Goal: Transaction & Acquisition: Download file/media

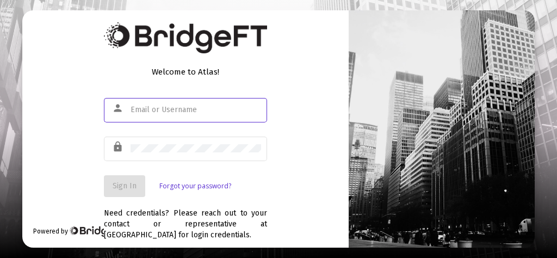
click at [139, 110] on input "text" at bounding box center [195, 109] width 130 height 9
type input "[PERSON_NAME][EMAIL_ADDRESS][DOMAIN_NAME]"
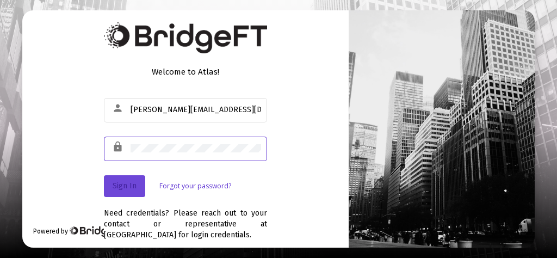
click at [128, 191] on button "Sign In" at bounding box center [124, 186] width 41 height 22
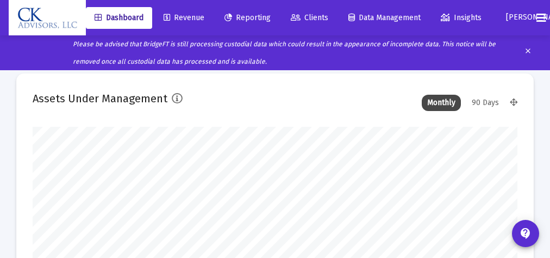
type input "[DATE]"
click at [255, 18] on span "Reporting" at bounding box center [248, 17] width 46 height 9
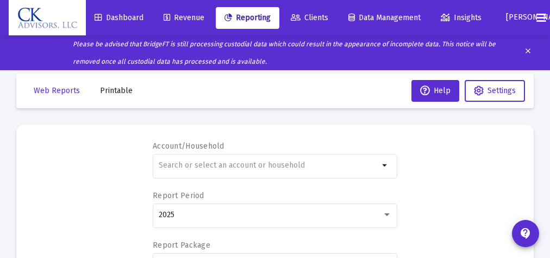
click at [115, 91] on span "Printable" at bounding box center [116, 90] width 33 height 9
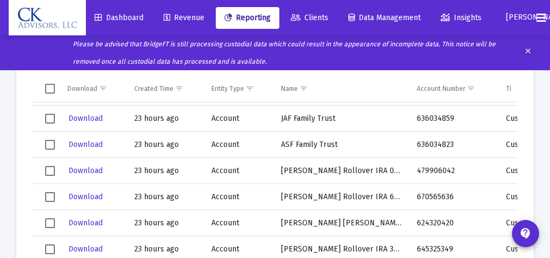
scroll to position [377, 0]
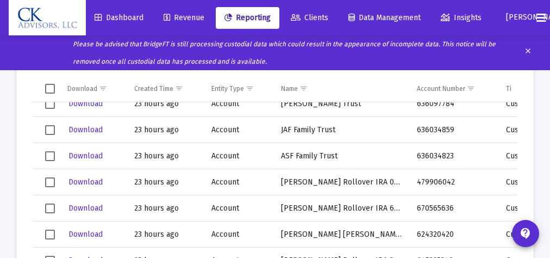
click at [47, 153] on span "Select row" at bounding box center [50, 156] width 10 height 10
click at [53, 157] on span "Select row" at bounding box center [50, 156] width 10 height 10
click at [91, 155] on span "Download" at bounding box center [85, 155] width 34 height 9
click at [51, 157] on span "Select row" at bounding box center [50, 156] width 10 height 10
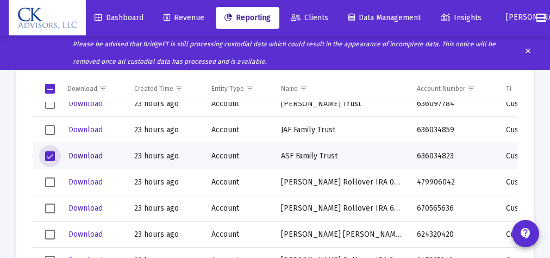
click at [89, 156] on span "Download" at bounding box center [85, 155] width 34 height 9
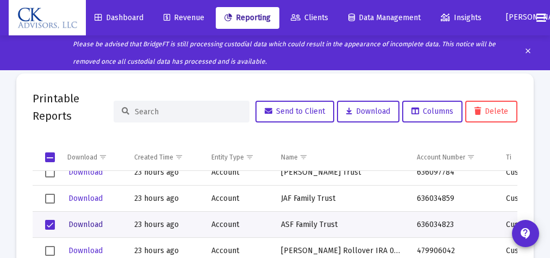
scroll to position [0, 0]
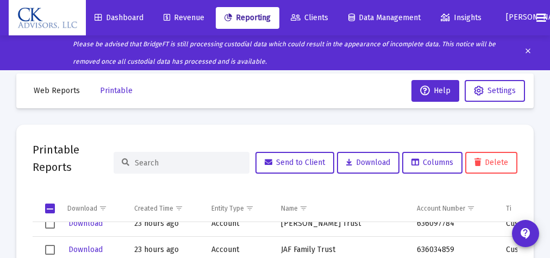
click at [245, 18] on span "Reporting" at bounding box center [248, 17] width 46 height 9
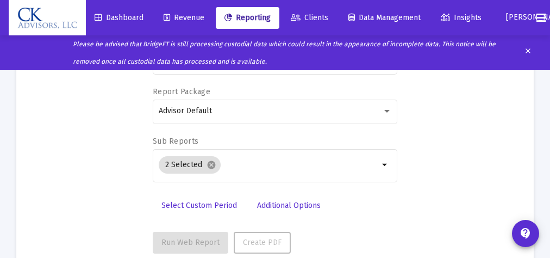
scroll to position [154, 0]
click at [300, 202] on span "Additional Options" at bounding box center [289, 204] width 64 height 9
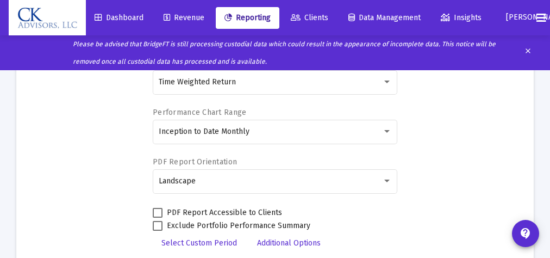
scroll to position [295, 0]
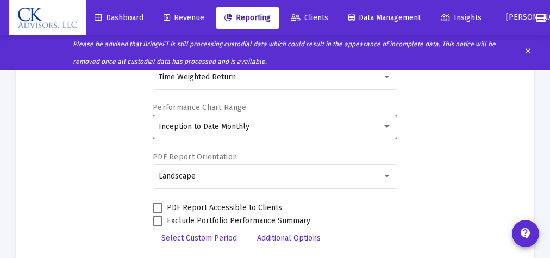
click at [385, 123] on div at bounding box center [387, 126] width 10 height 9
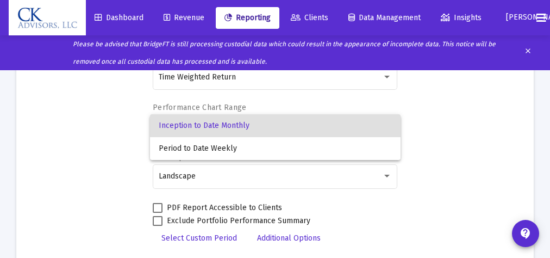
click at [423, 127] on div at bounding box center [275, 129] width 550 height 258
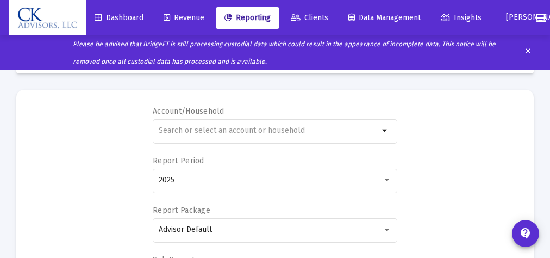
scroll to position [30, 0]
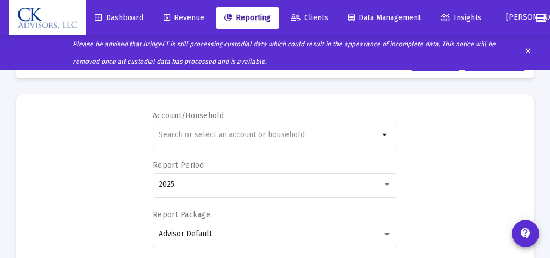
click at [321, 20] on span "Clients" at bounding box center [310, 17] width 38 height 9
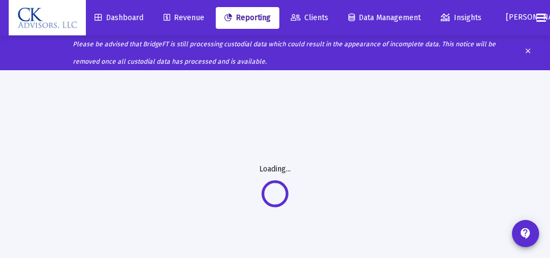
scroll to position [0, 0]
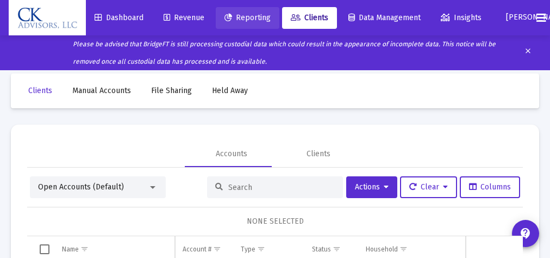
click at [255, 19] on span "Reporting" at bounding box center [248, 17] width 46 height 9
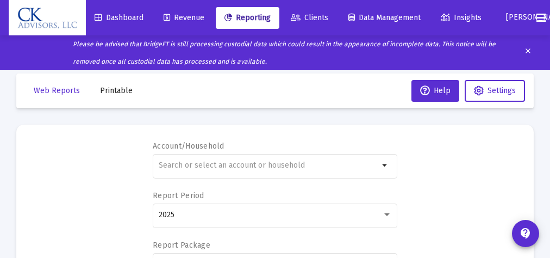
click at [117, 90] on span "Printable" at bounding box center [116, 90] width 33 height 9
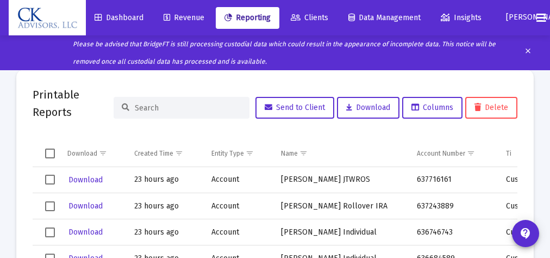
scroll to position [68, 0]
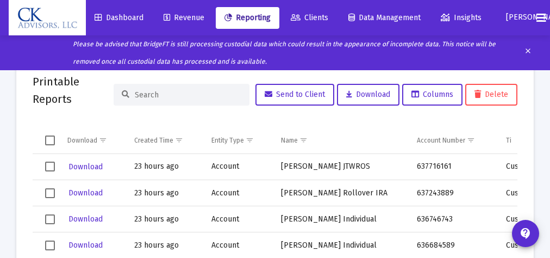
click at [46, 192] on span "Select row" at bounding box center [50, 193] width 10 height 10
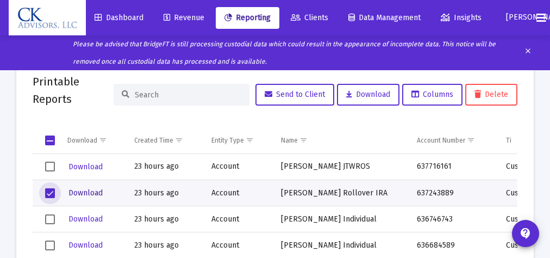
click at [88, 194] on span "Download" at bounding box center [85, 192] width 34 height 9
click at [48, 195] on span "Select row" at bounding box center [50, 193] width 10 height 10
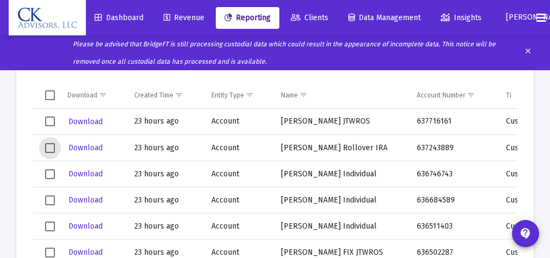
scroll to position [116, 0]
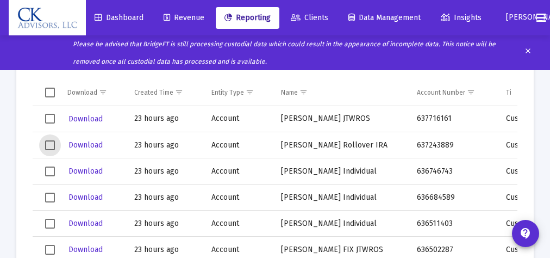
click at [50, 195] on span "Select row" at bounding box center [50, 197] width 10 height 10
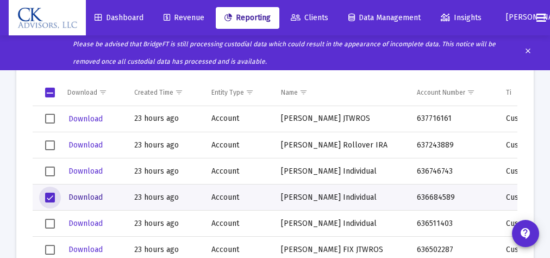
click at [89, 197] on span "Download" at bounding box center [85, 196] width 34 height 9
click at [523, 88] on mat-card "Printable Reports Send to Client Download Columns Delete Download Created Time …" at bounding box center [275, 161] width 518 height 304
click at [97, 197] on span "Download" at bounding box center [85, 196] width 34 height 9
click at [89, 196] on span "Download" at bounding box center [85, 196] width 34 height 9
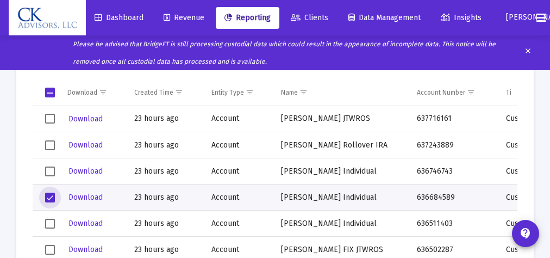
click at [50, 197] on span "Select row" at bounding box center [50, 197] width 10 height 10
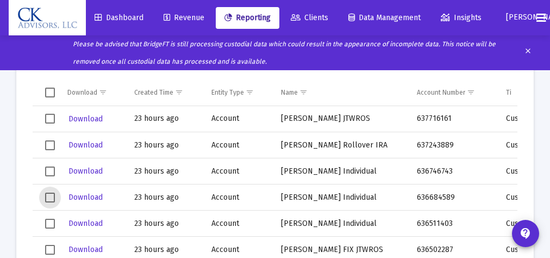
click at [47, 222] on span "Select row" at bounding box center [50, 224] width 10 height 10
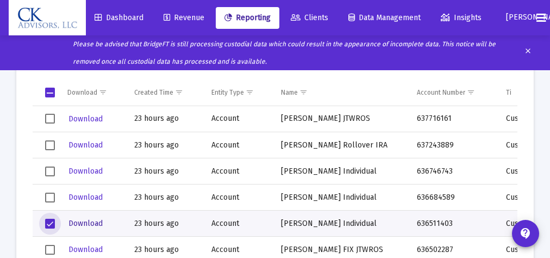
click at [89, 222] on span "Download" at bounding box center [85, 223] width 34 height 9
click at [85, 224] on span "Download" at bounding box center [85, 223] width 34 height 9
click at [50, 221] on span "Select row" at bounding box center [50, 224] width 10 height 10
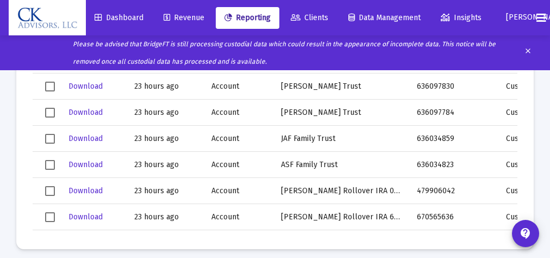
scroll to position [313, 0]
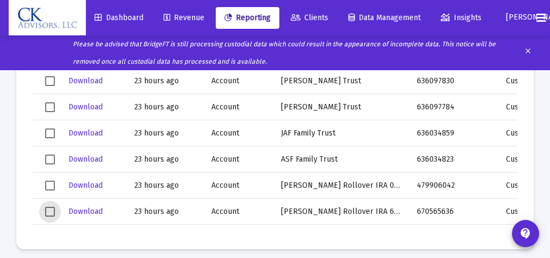
click at [49, 211] on span "Select row" at bounding box center [50, 212] width 10 height 10
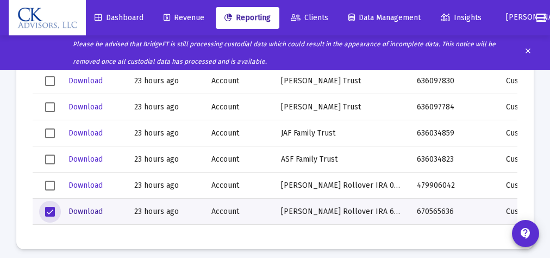
click at [83, 211] on span "Download" at bounding box center [85, 211] width 34 height 9
